Goal: Obtain resource: Obtain resource

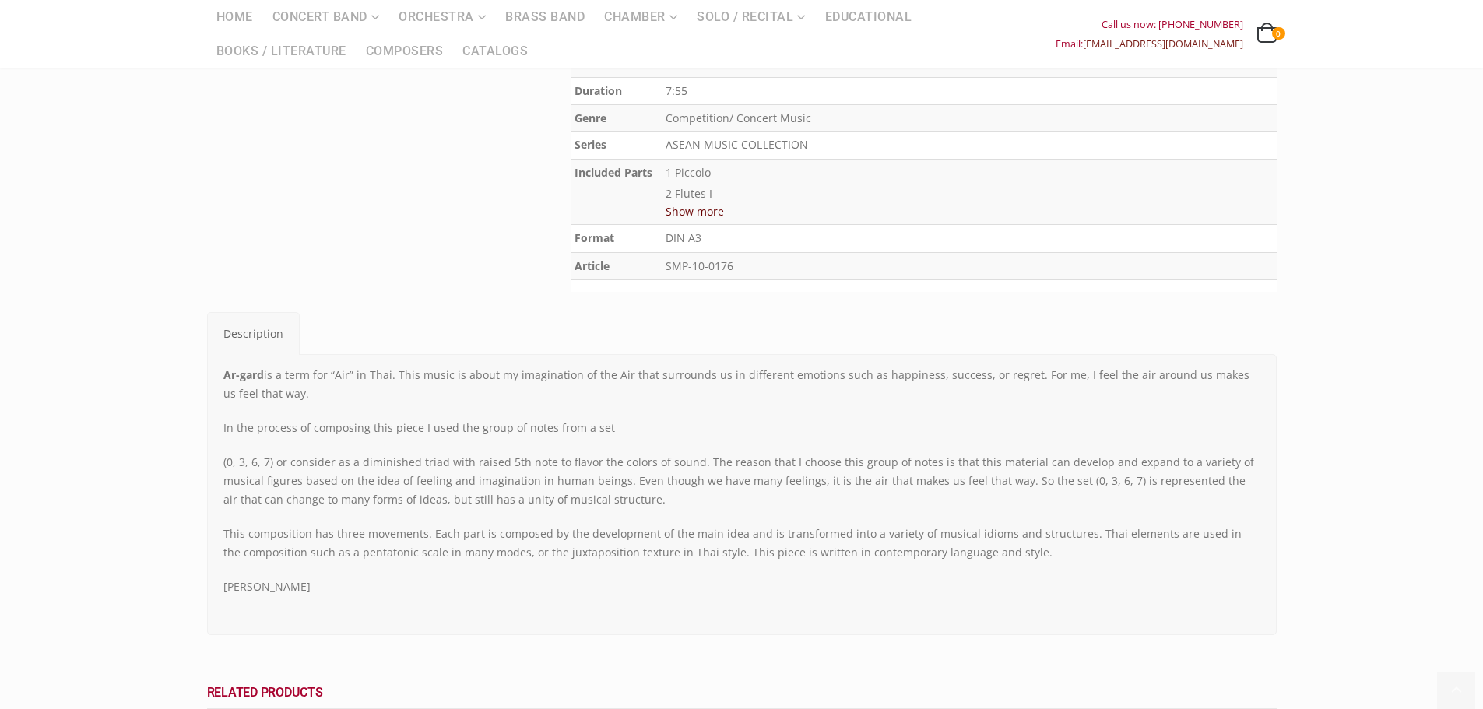
scroll to position [623, 0]
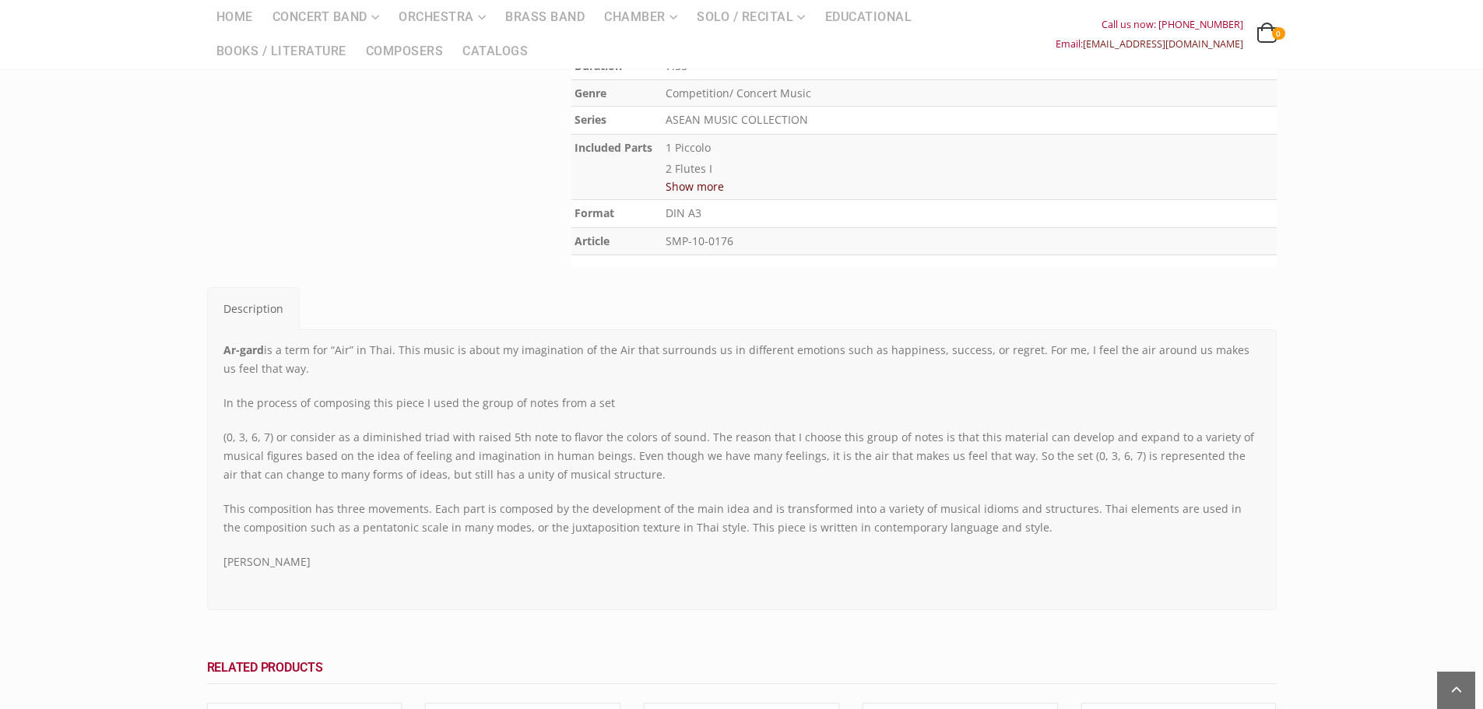
click at [677, 188] on button "Show more" at bounding box center [695, 186] width 58 height 19
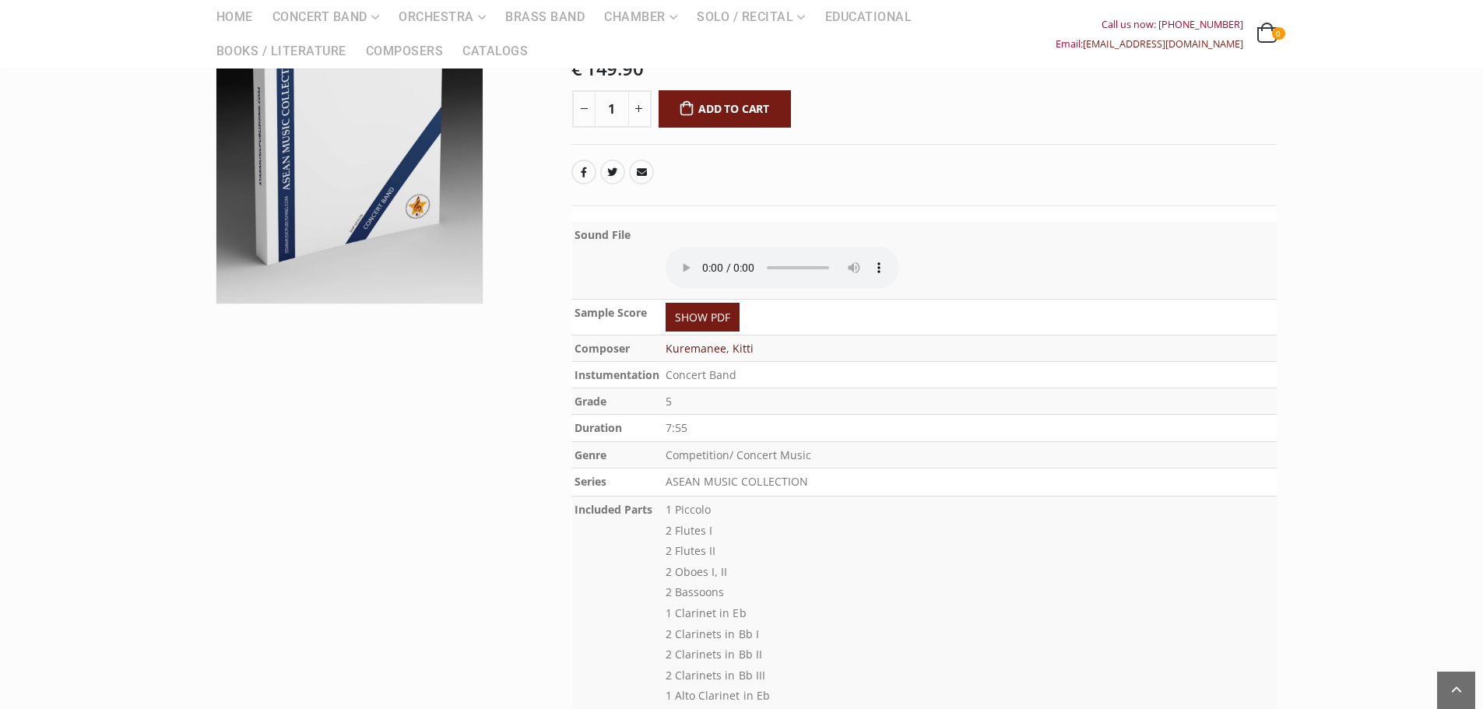
scroll to position [0, 0]
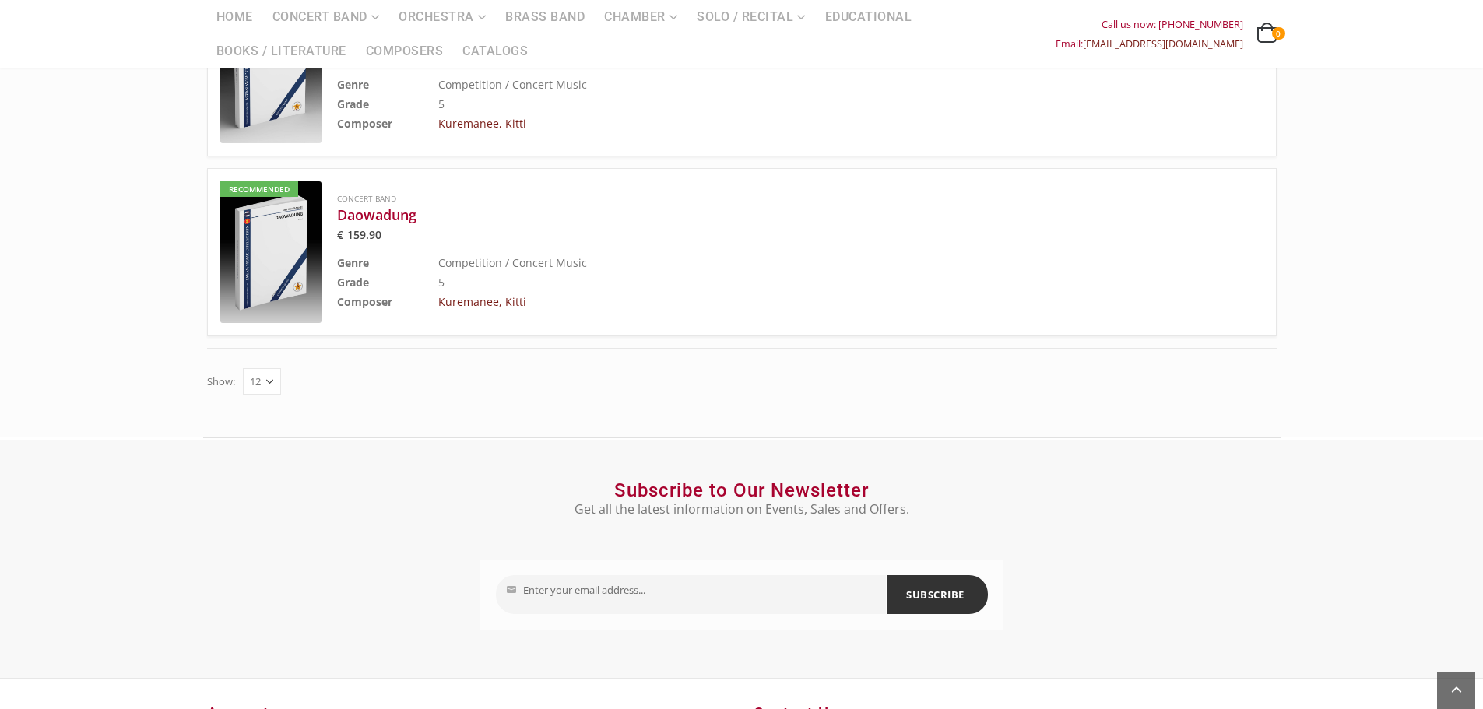
scroll to position [2491, 0]
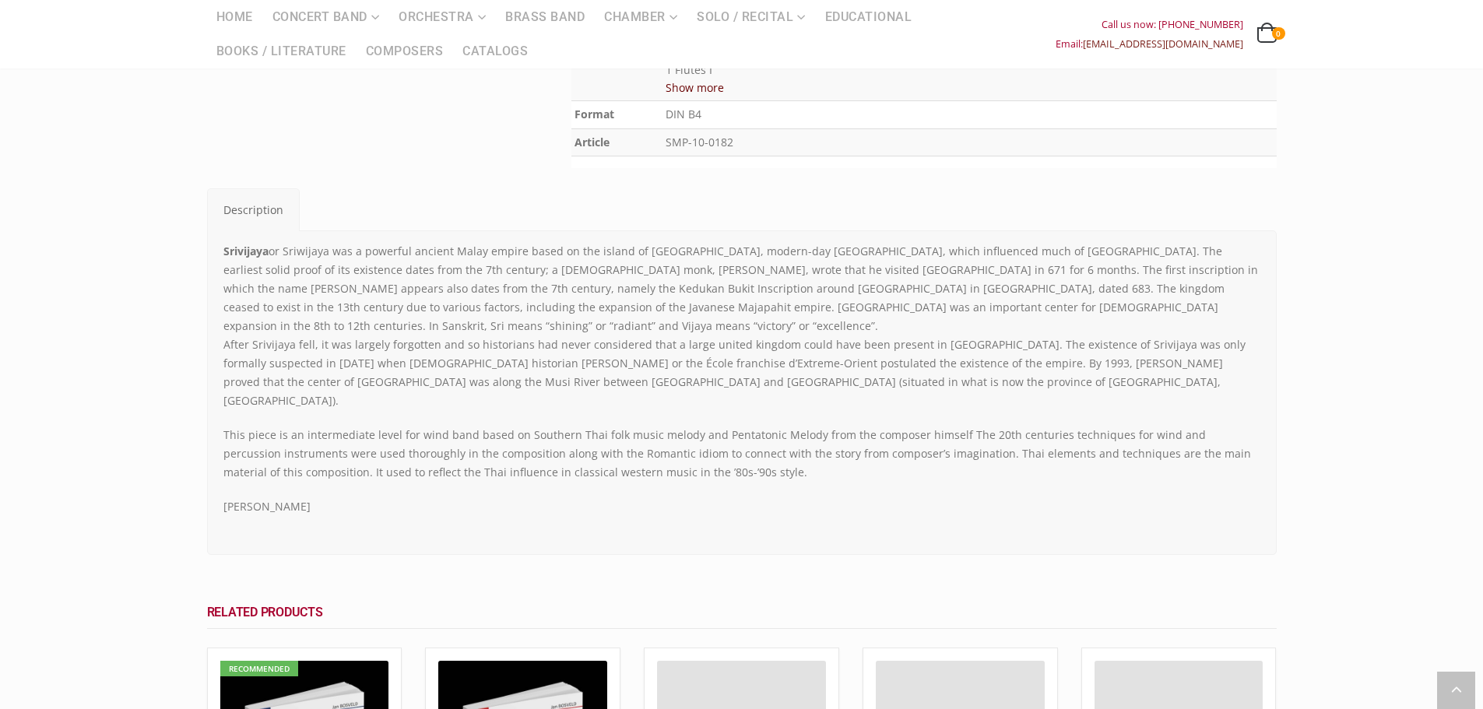
scroll to position [778, 0]
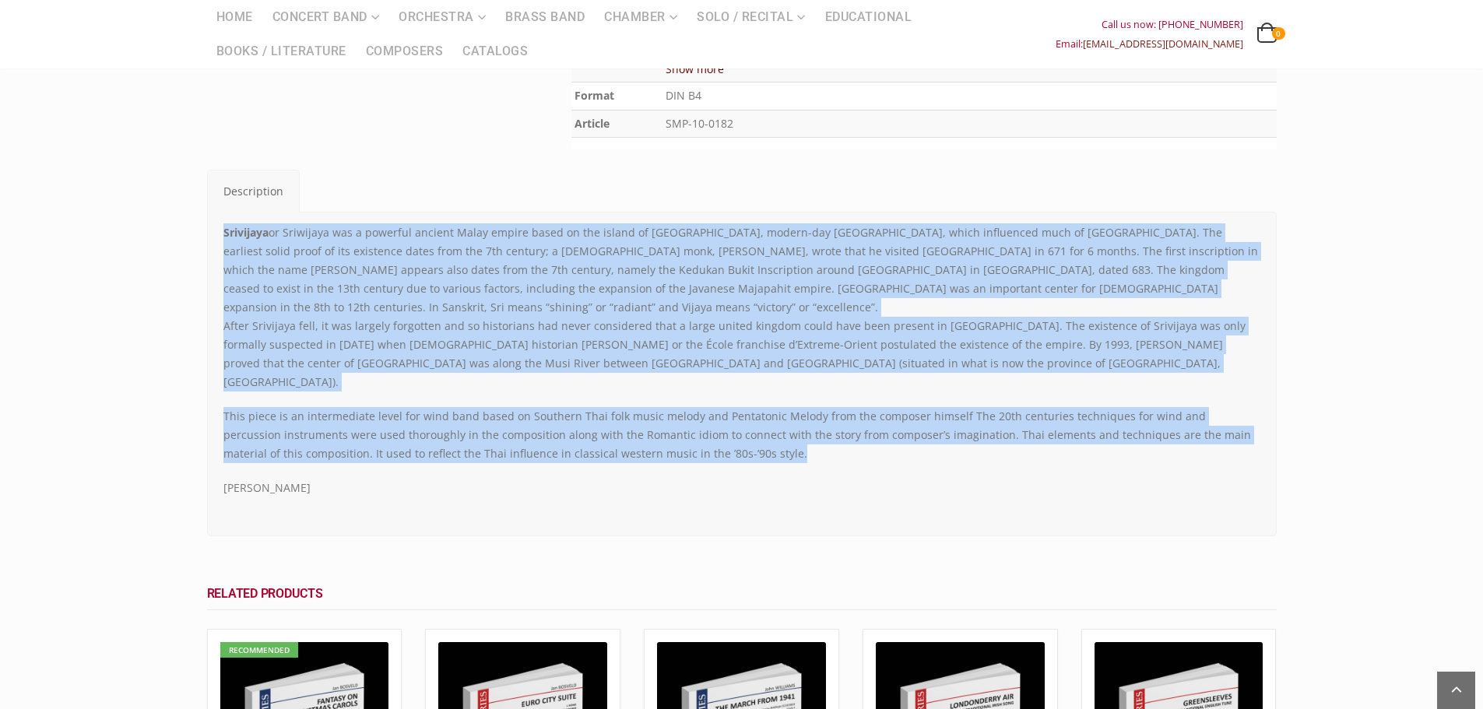
drag, startPoint x: 687, startPoint y: 379, endPoint x: 224, endPoint y: 195, distance: 498.5
click at [224, 223] on div "Srivijaya or Sriwijaya was a powerful ancient Malay empire based on the island …" at bounding box center [741, 360] width 1037 height 274
copy div "Srivijaya or Sriwijaya was a powerful ancient Malay empire based on the island …"
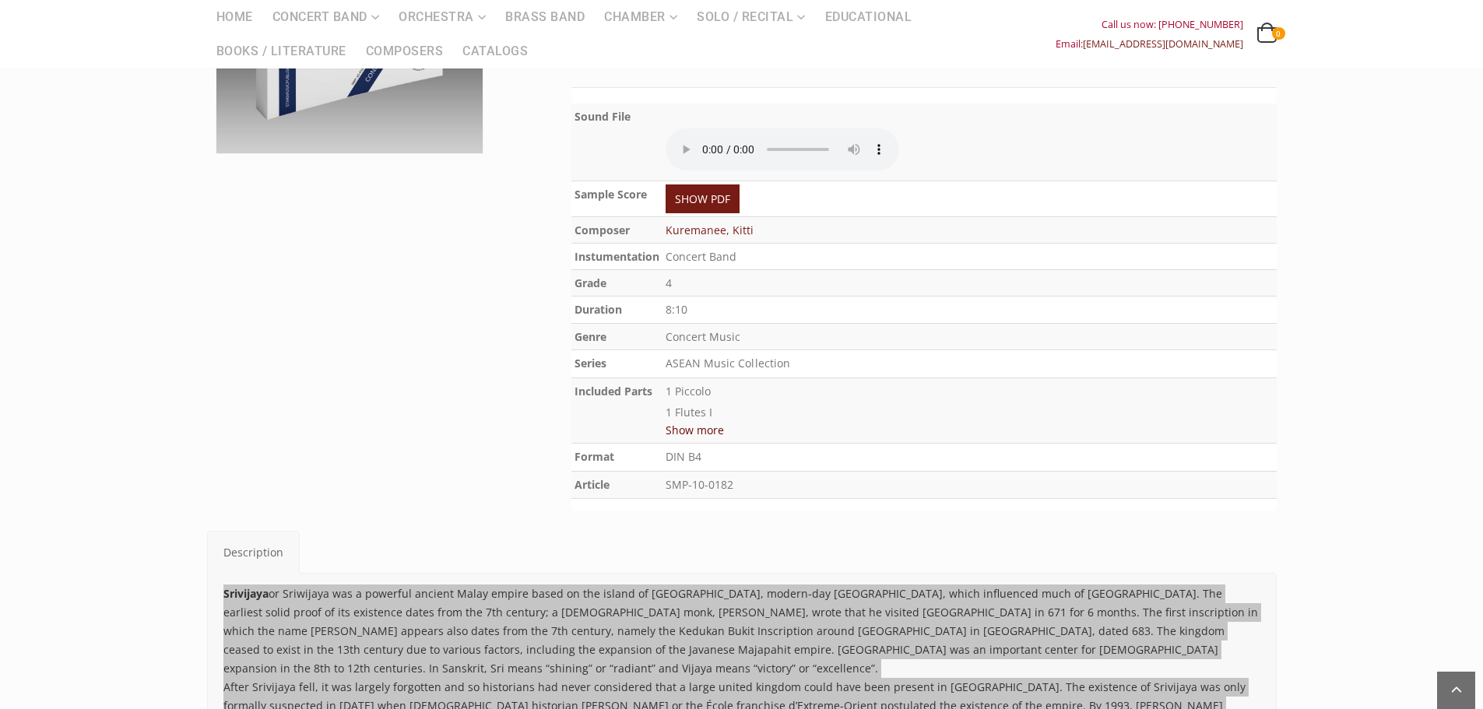
scroll to position [389, 0]
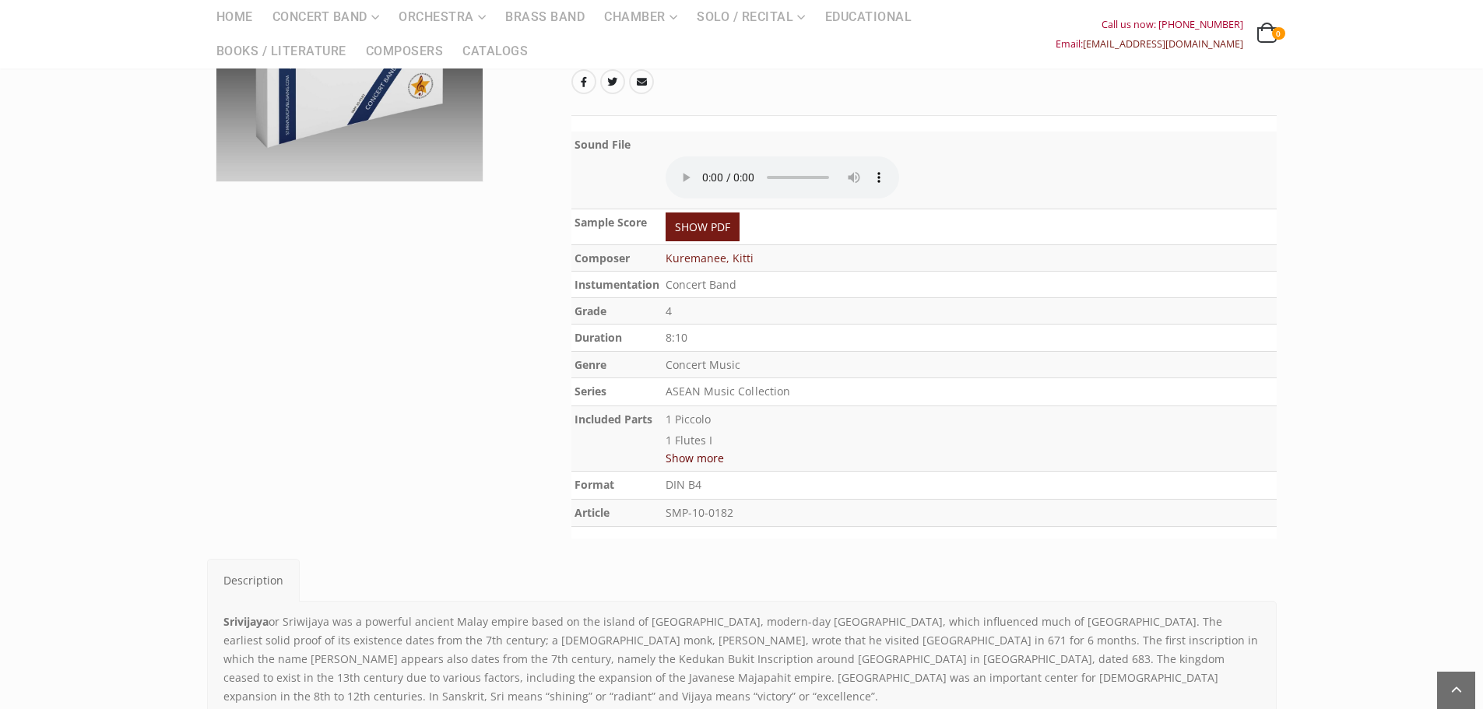
click at [480, 427] on div at bounding box center [377, 164] width 364 height 715
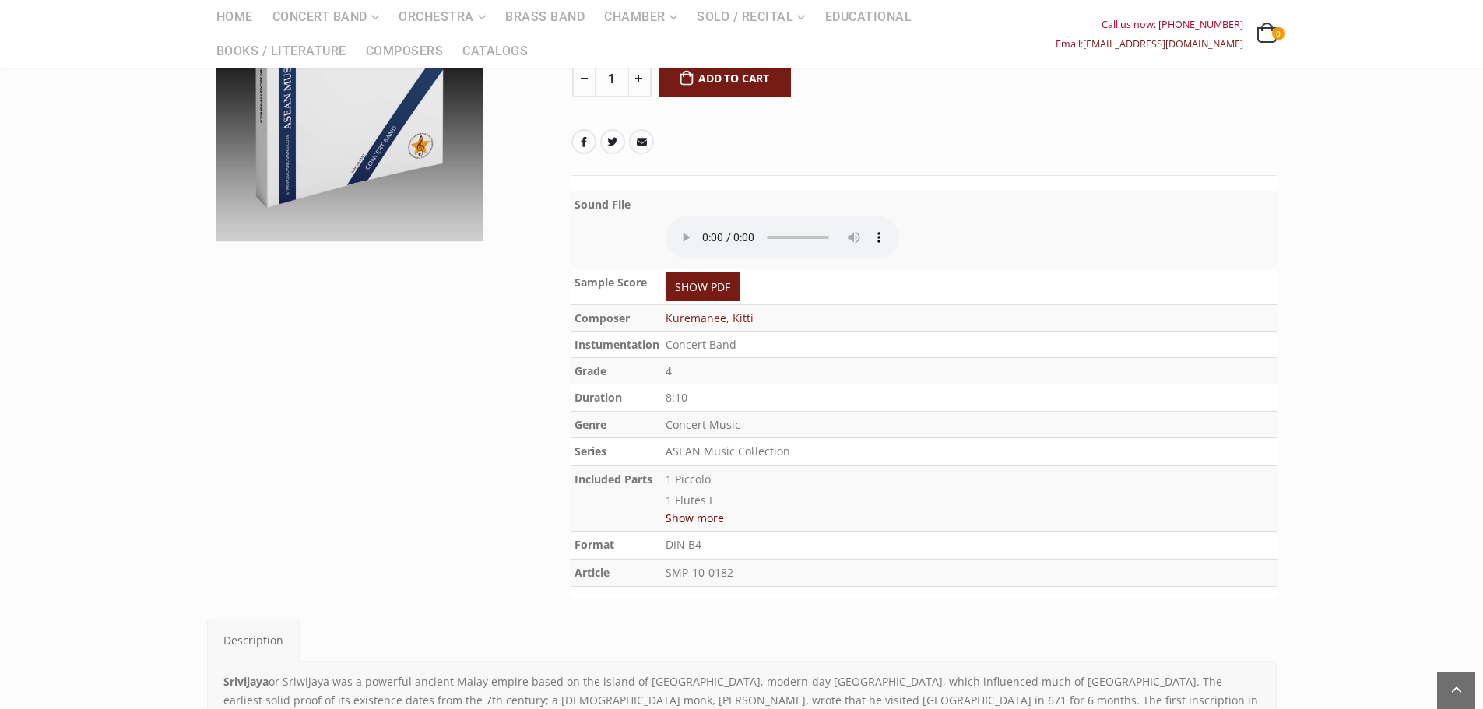
scroll to position [156, 0]
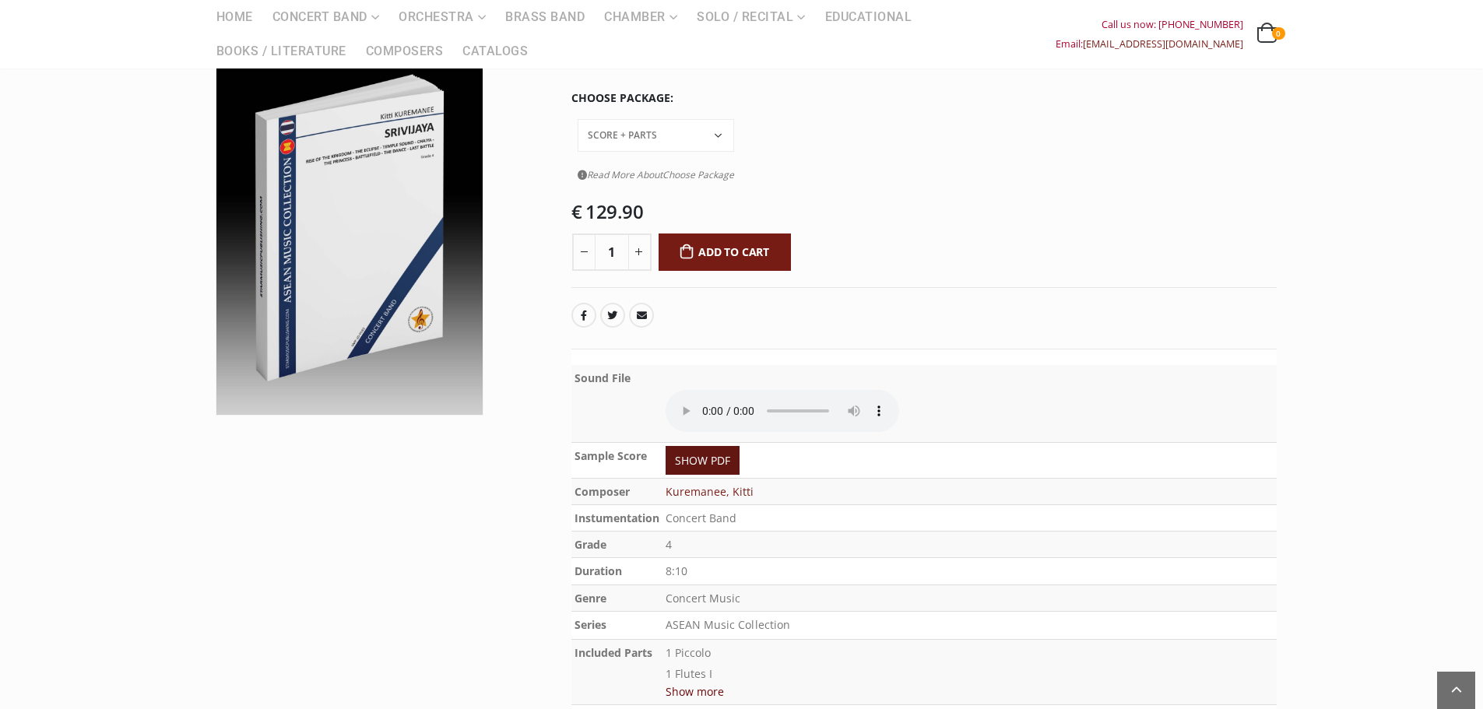
click at [721, 446] on link "SHOW PDF" at bounding box center [703, 460] width 74 height 29
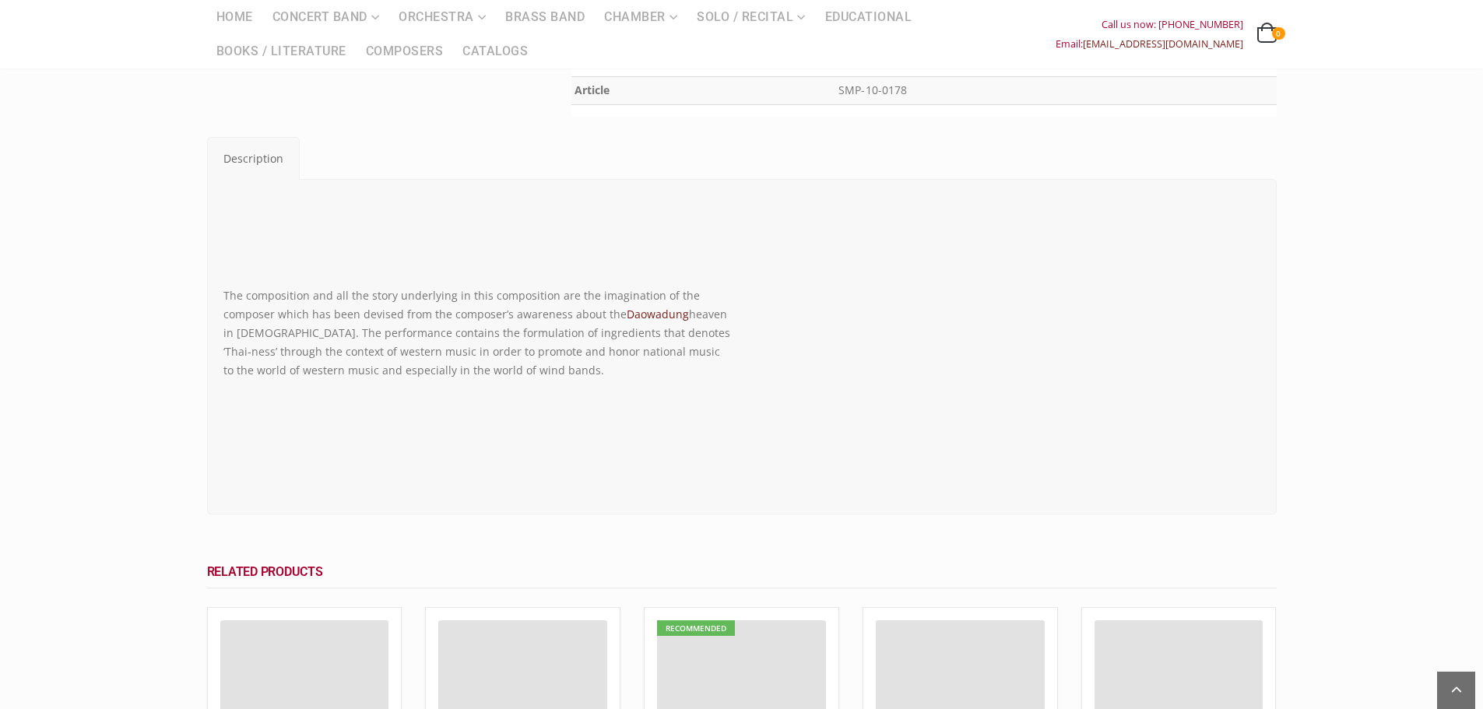
scroll to position [778, 0]
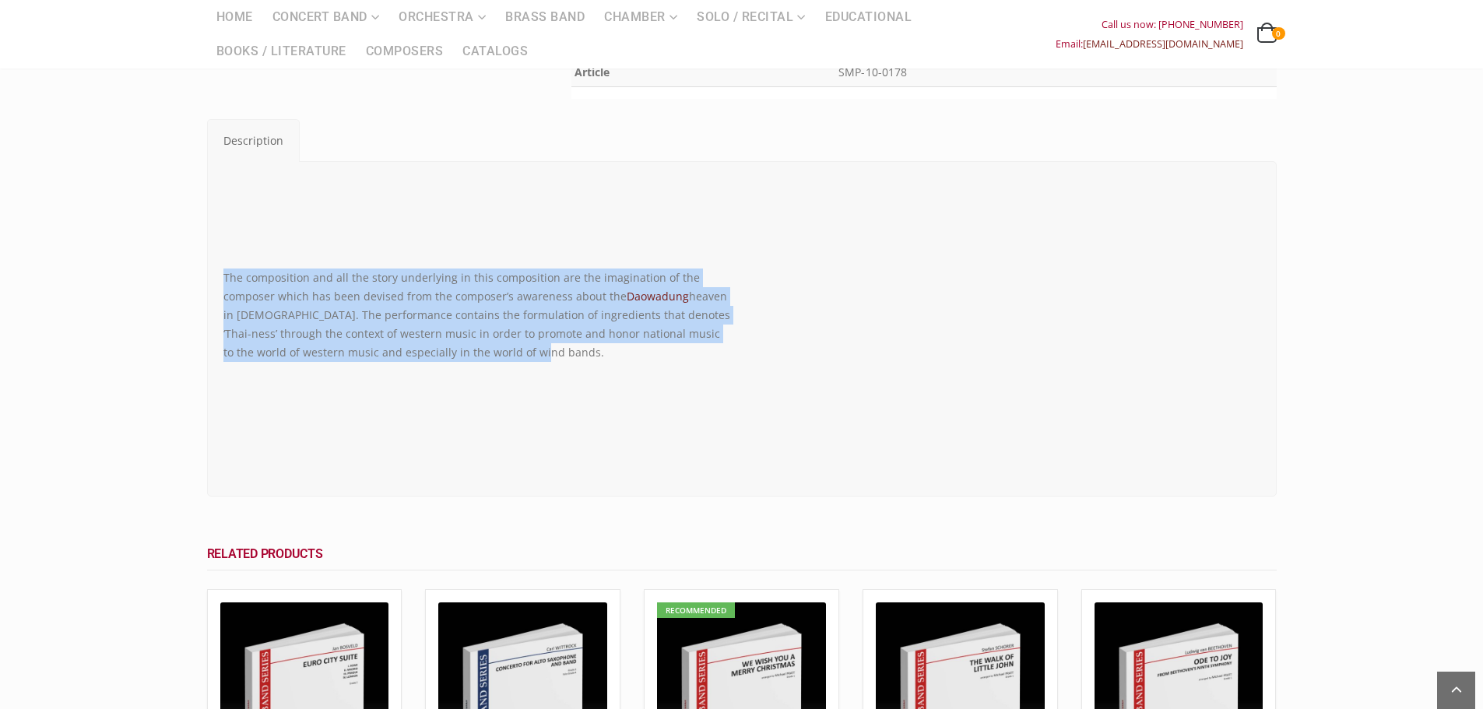
drag, startPoint x: 546, startPoint y: 320, endPoint x: 220, endPoint y: 241, distance: 336.3
click at [220, 241] on div "The composition and all the story underlying in this composition are the imagin…" at bounding box center [477, 329] width 530 height 312
copy p "The composition and all the story underlying in this composition are the imagin…"
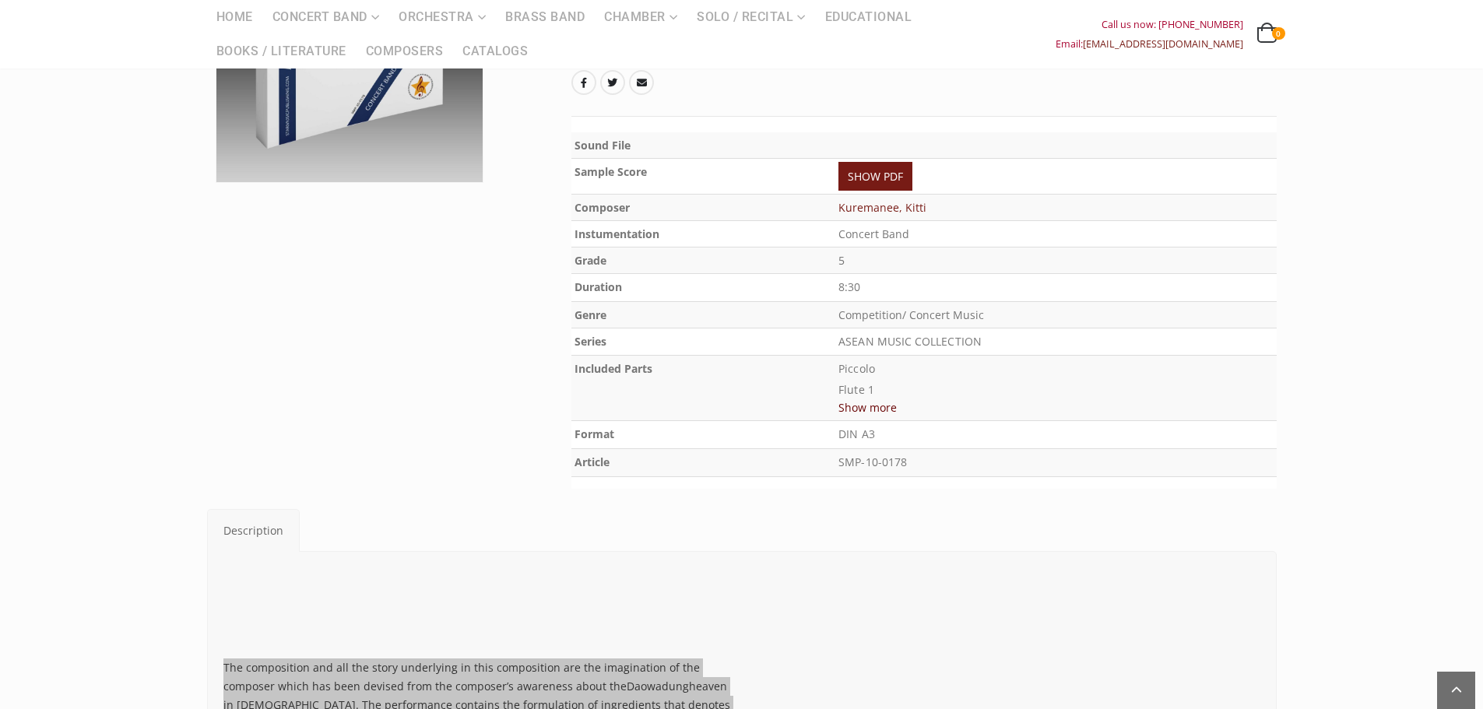
scroll to position [389, 0]
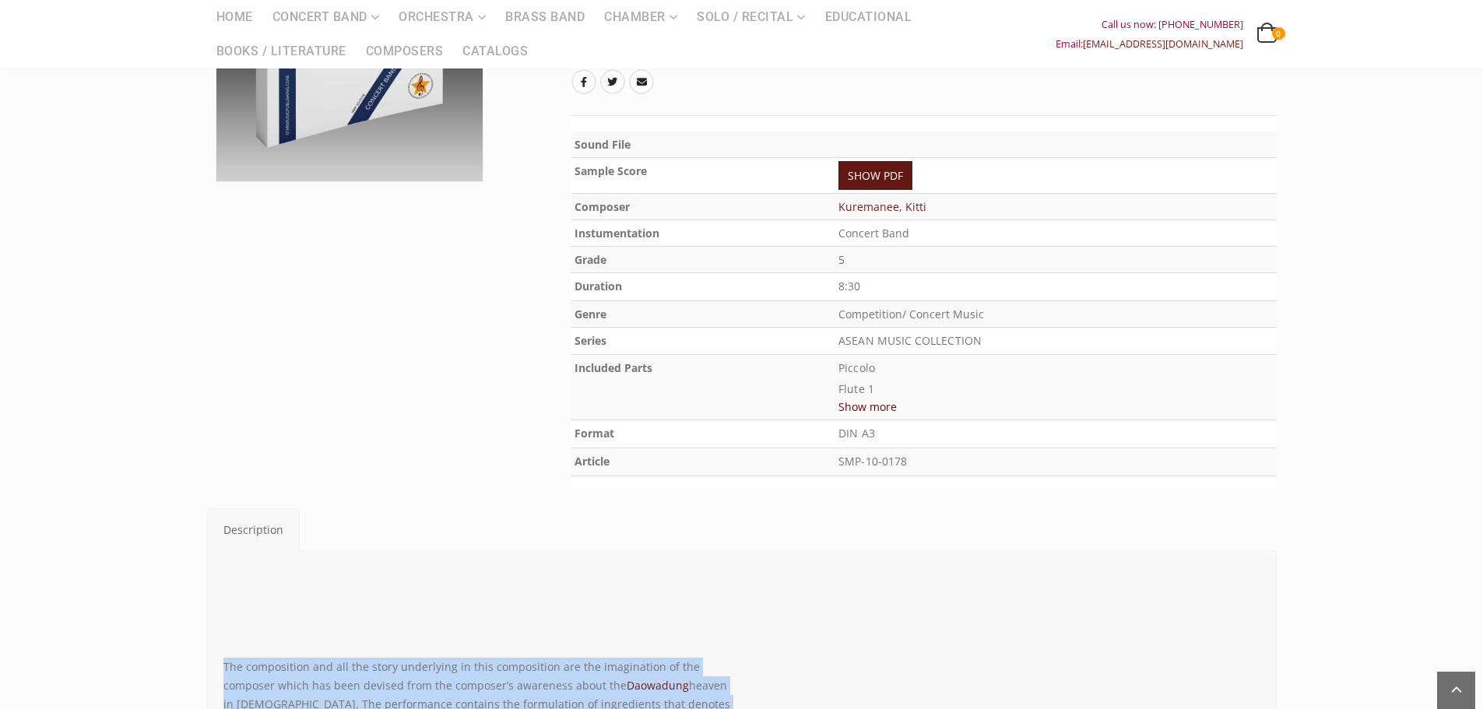
click at [847, 161] on link "SHOW PDF" at bounding box center [875, 175] width 74 height 29
